Goal: Transaction & Acquisition: Purchase product/service

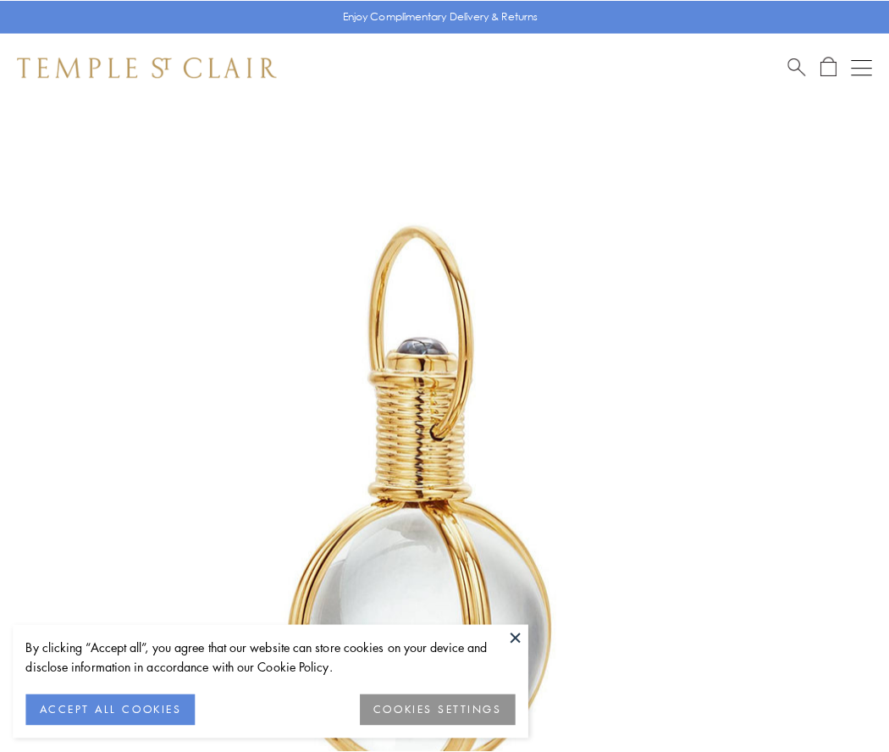
scroll to position [442, 0]
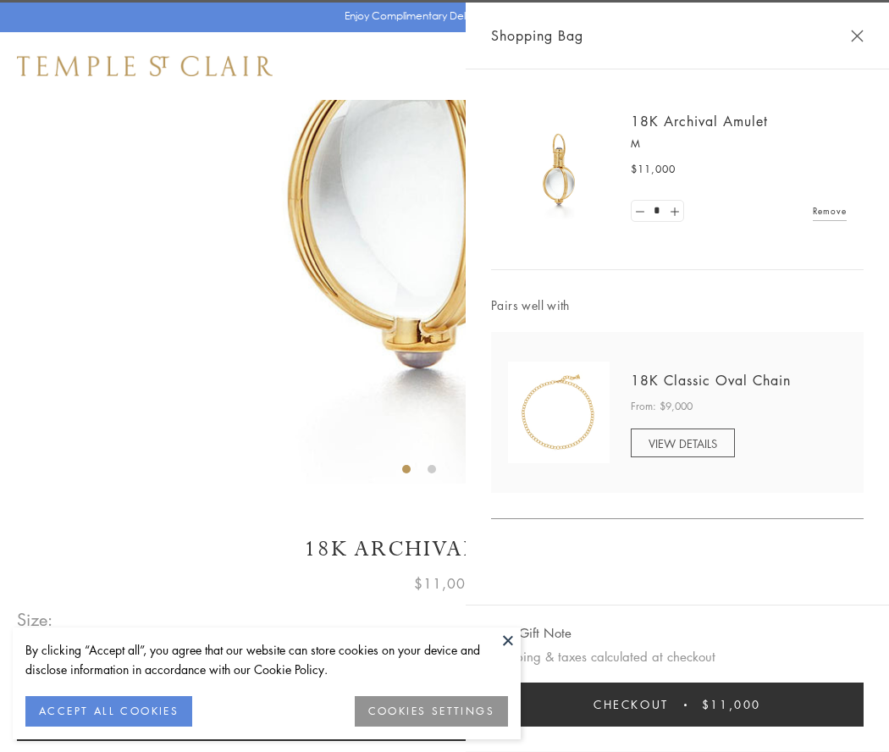
click at [678, 705] on button "Checkout $11,000" at bounding box center [677, 705] width 373 height 44
